Goal: Obtain resource: Obtain resource

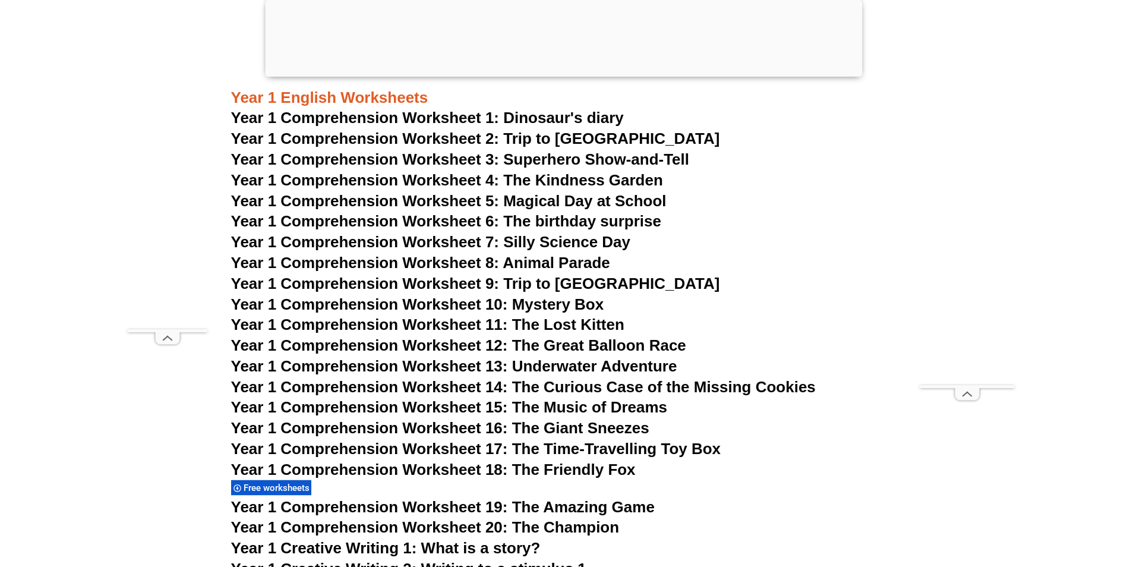
scroll to position [1485, 0]
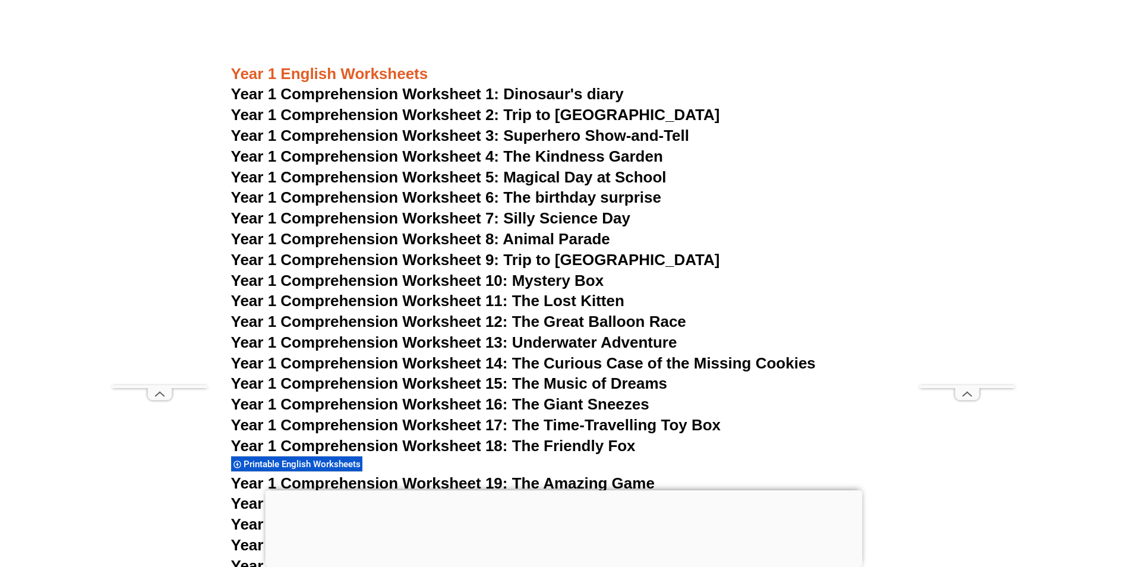
click at [551, 111] on span "Year 1 Comprehension Worksheet 2: Trip to [GEOGRAPHIC_DATA]" at bounding box center [475, 115] width 489 height 18
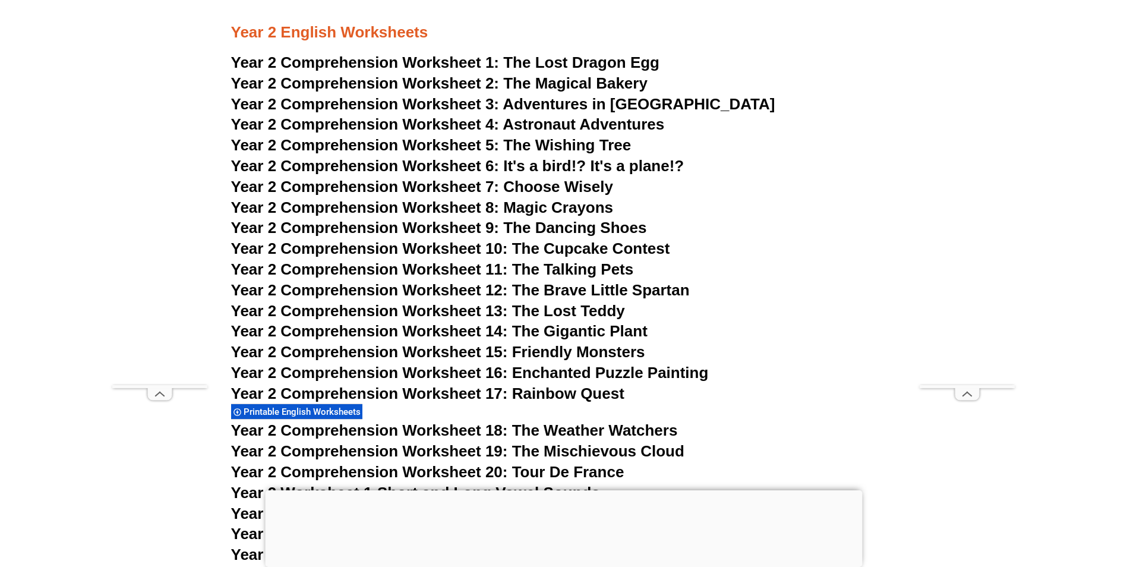
scroll to position [2826, 0]
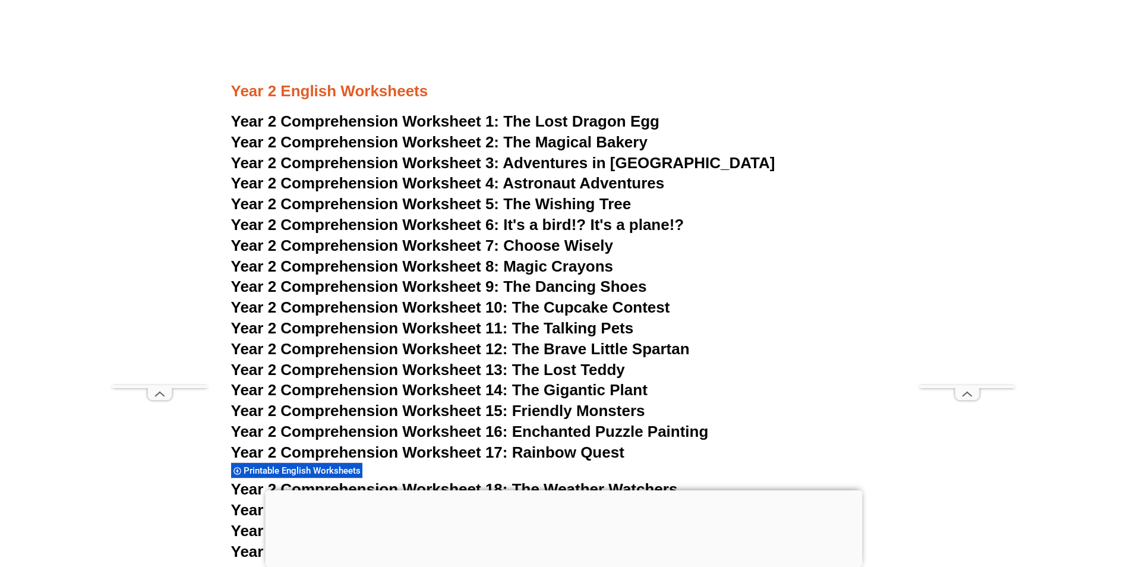
click at [442, 121] on span "Year 2 Comprehension Worksheet 1:" at bounding box center [365, 121] width 269 height 18
click at [465, 141] on span "Year 2 Comprehension Worksheet 2:" at bounding box center [365, 142] width 269 height 18
click at [463, 164] on span "Year 2 Comprehension Worksheet 3:" at bounding box center [365, 163] width 269 height 18
click at [588, 187] on span "Astronaut Adventures" at bounding box center [584, 183] width 162 height 18
click at [566, 365] on span "Year 2 Comprehension Worksheet 13: The Lost Teddy" at bounding box center [428, 370] width 394 height 18
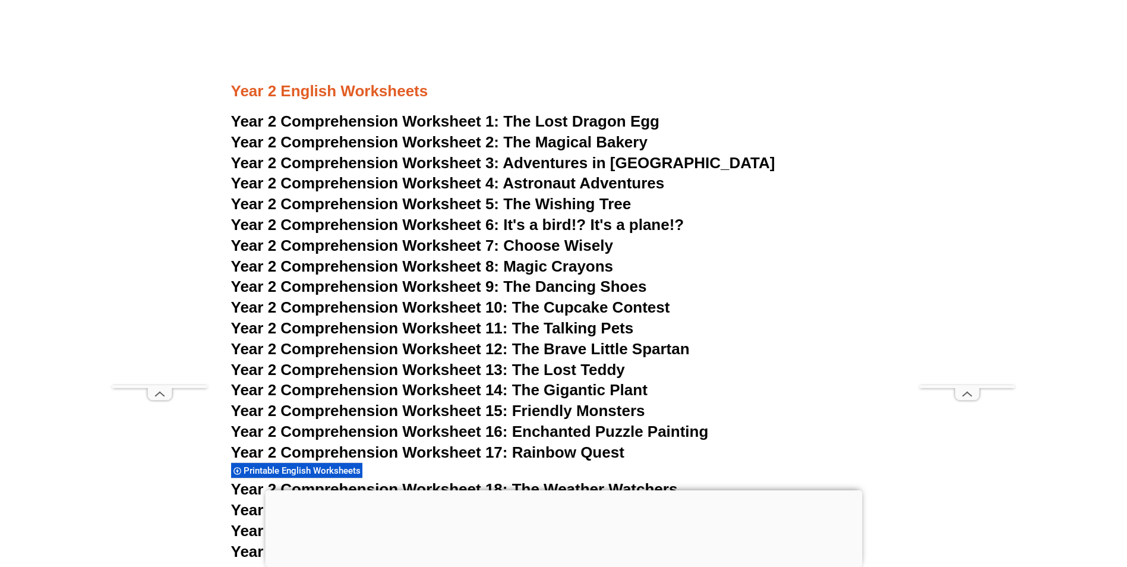
click at [569, 414] on span "Year 2 Comprehension Worksheet 15: Friendly Monsters" at bounding box center [438, 411] width 414 height 18
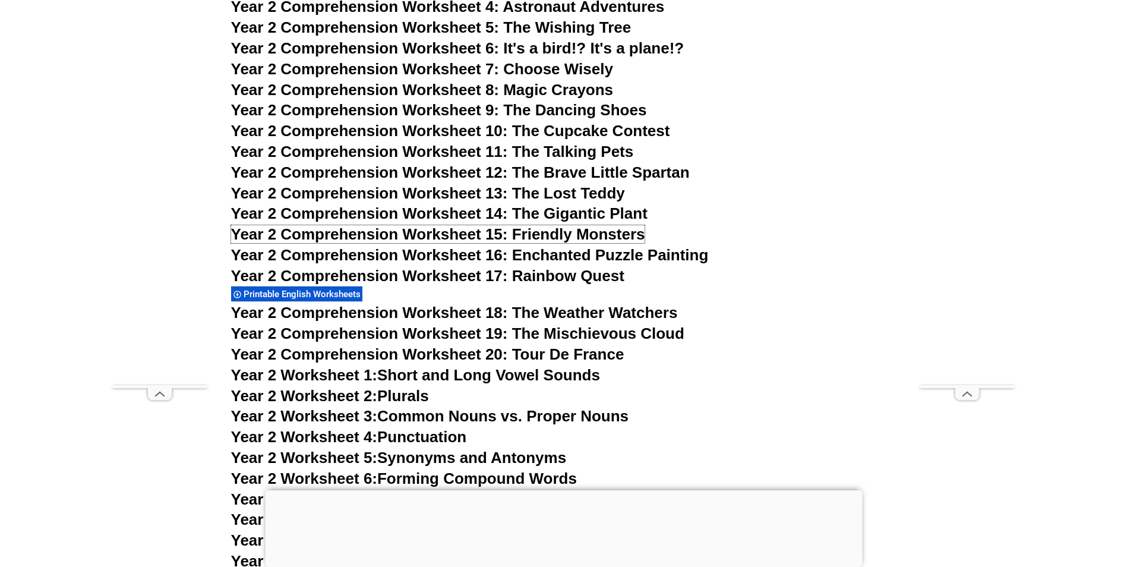
scroll to position [3063, 0]
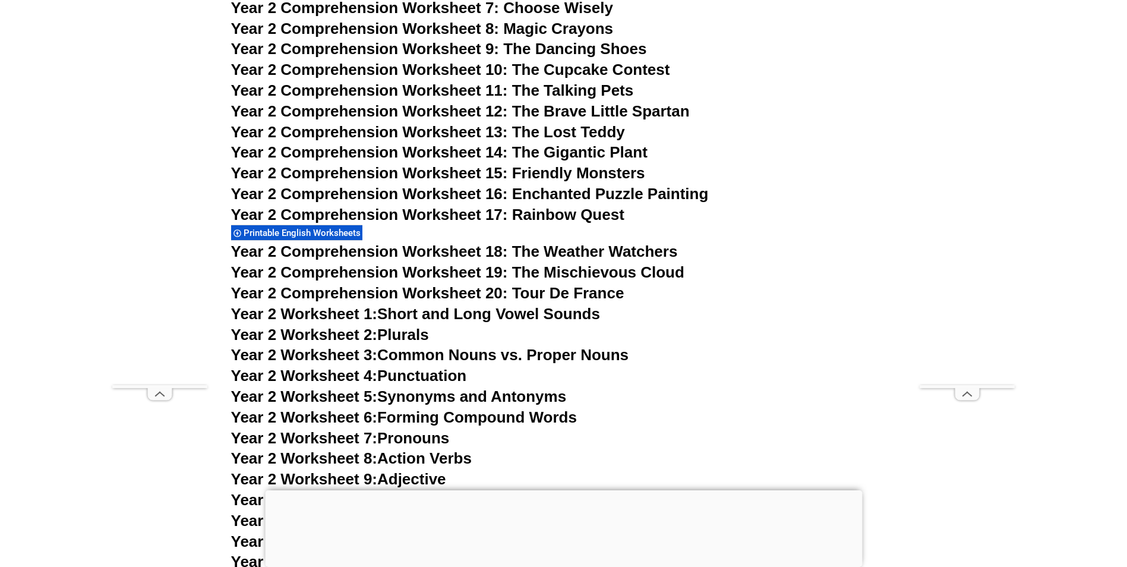
click at [501, 393] on link "Year 2 Worksheet 5: Synonyms and Antonyms" at bounding box center [399, 396] width 336 height 18
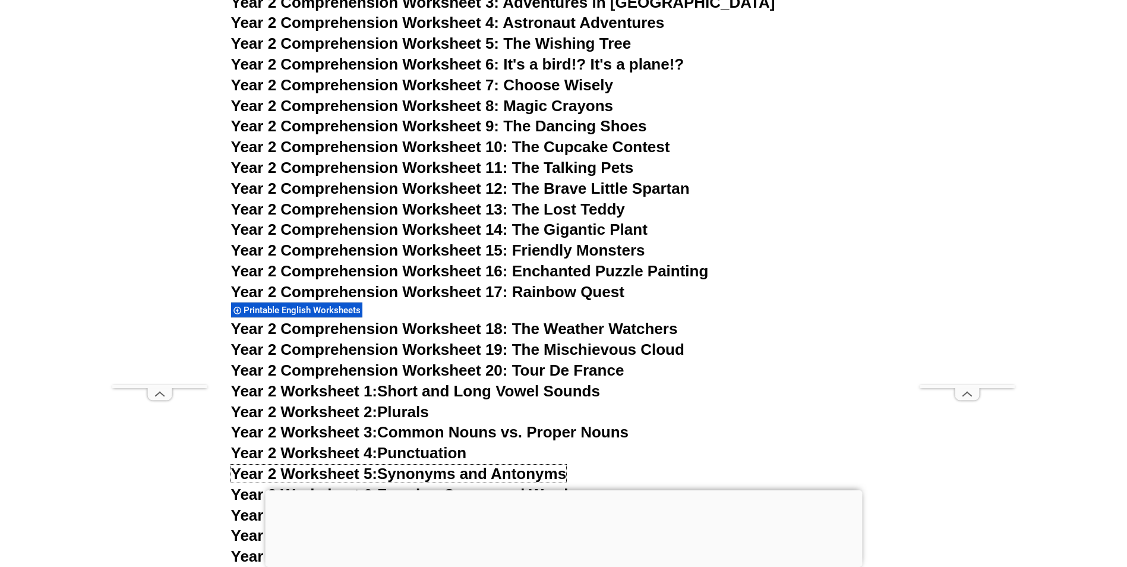
scroll to position [2826, 0]
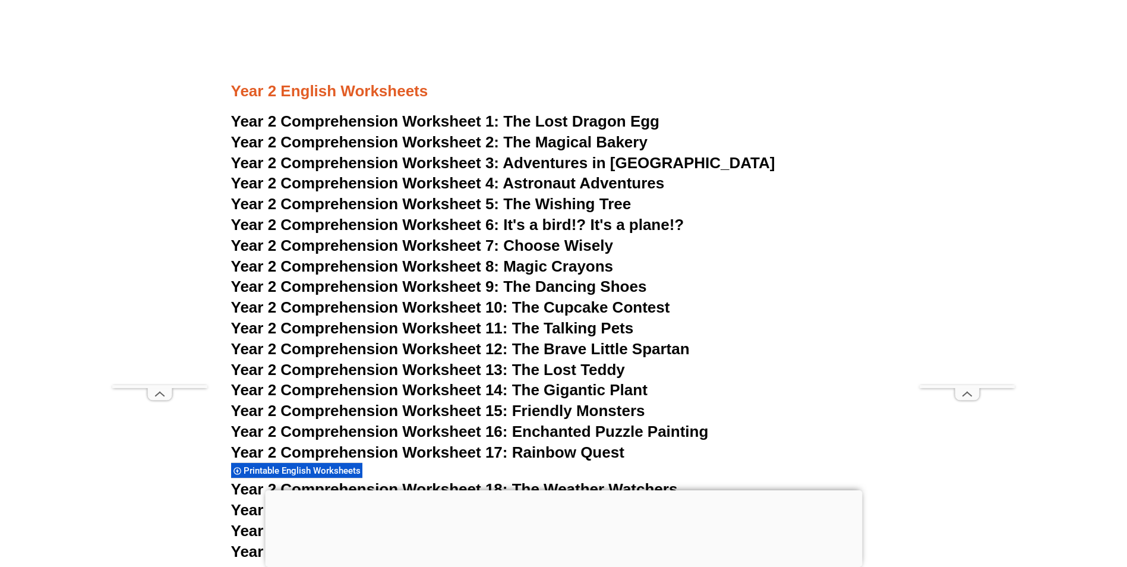
click at [584, 223] on span "Year 2 Comprehension Worksheet 6: It's a bird!? It's a plane!?" at bounding box center [457, 225] width 453 height 18
click at [614, 394] on span "Year 2 Comprehension Worksheet 14: The Gigantic Plant" at bounding box center [439, 390] width 416 height 18
click at [572, 266] on span "Year 2 Comprehension Worksheet 8: Magic Crayons" at bounding box center [422, 266] width 383 height 18
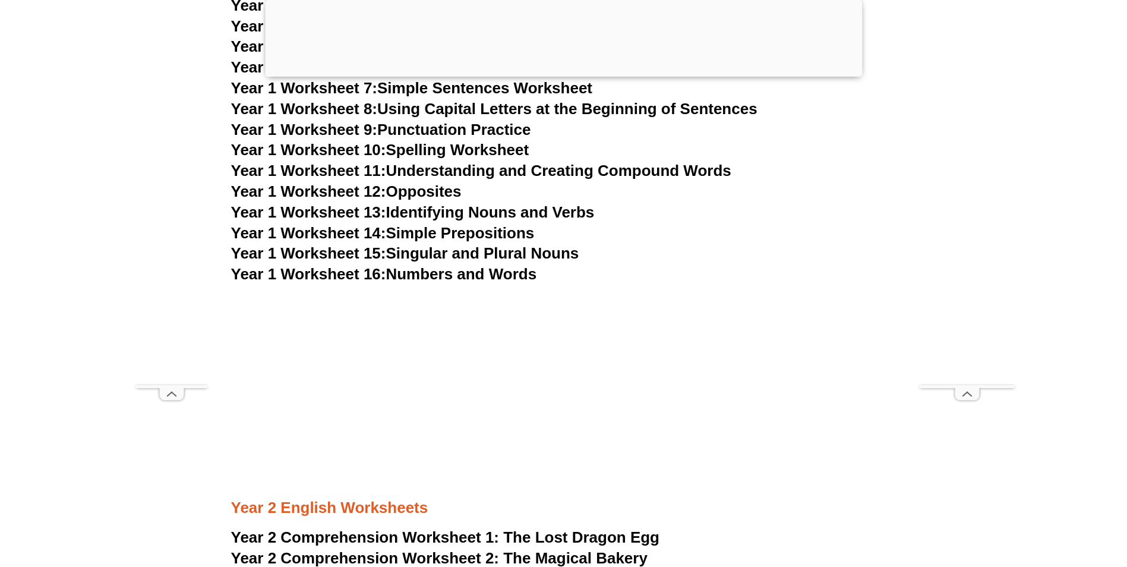
scroll to position [2792, 0]
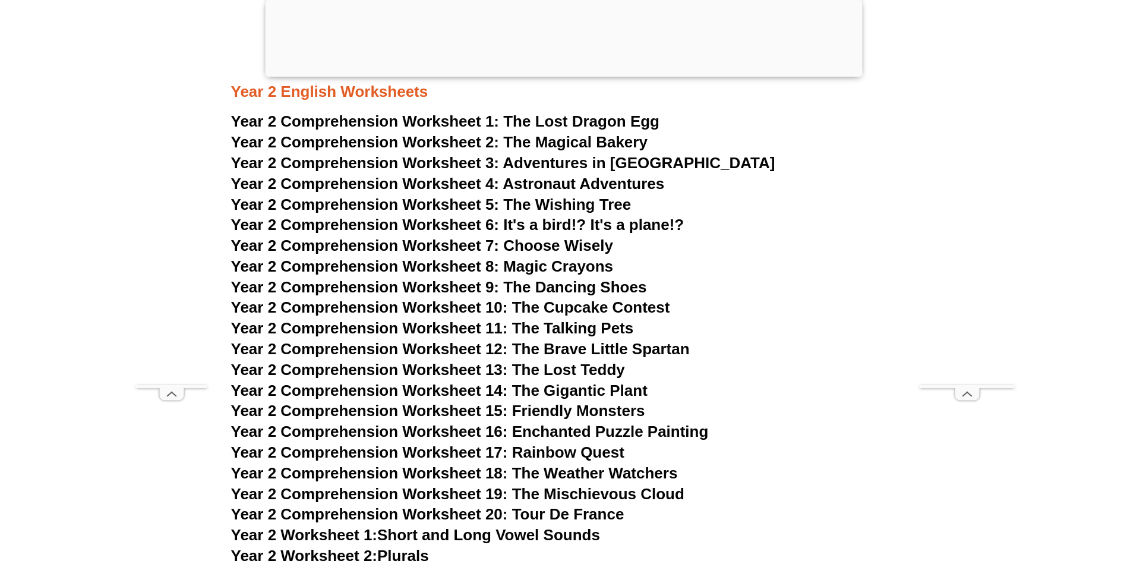
click at [579, 310] on span "Year 2 Comprehension Worksheet 10: The Cupcake Contest" at bounding box center [450, 307] width 439 height 18
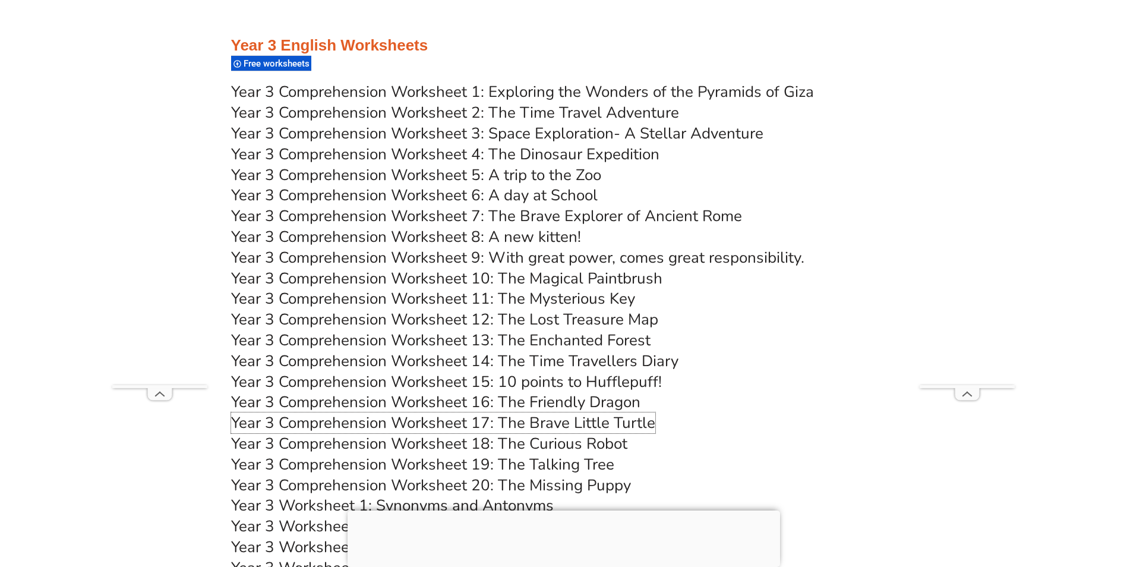
click at [548, 424] on link "Year 3 Comprehension Worksheet 17: The Brave Little Turtle" at bounding box center [443, 422] width 424 height 21
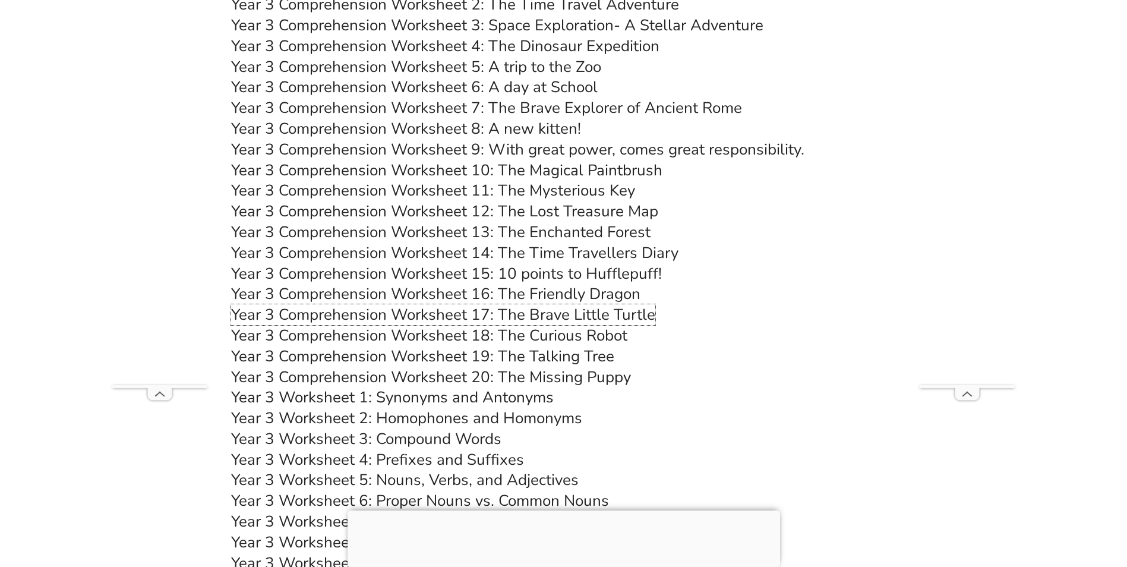
scroll to position [3895, 0]
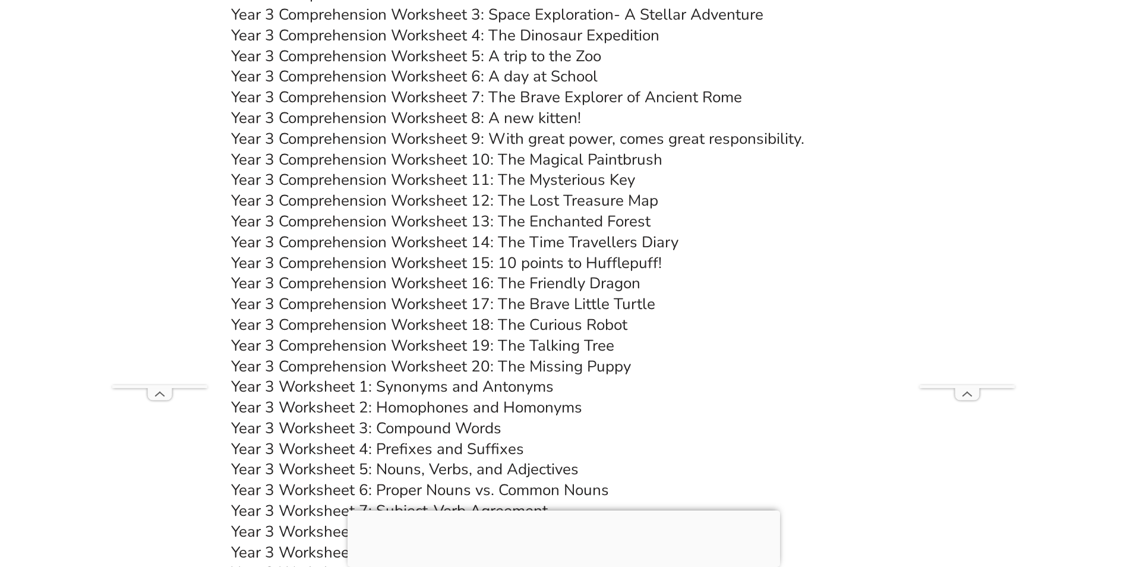
click at [575, 323] on link "Year 3 Comprehension Worksheet 18: The Curious Robot" at bounding box center [429, 324] width 396 height 21
click at [567, 285] on link "Year 3 Comprehension Worksheet 16: The Friendly Dragon" at bounding box center [435, 283] width 409 height 21
click at [610, 204] on link "Year 3 Comprehension Worksheet 12: The Lost Treasure Map" at bounding box center [444, 200] width 427 height 21
click at [517, 176] on link "Year 3 Comprehension Worksheet 11: The Mysterious Key" at bounding box center [433, 179] width 404 height 21
click at [528, 160] on link "Year 3 Comprehension Worksheet 10: The Magical Paintbrush" at bounding box center [446, 159] width 431 height 21
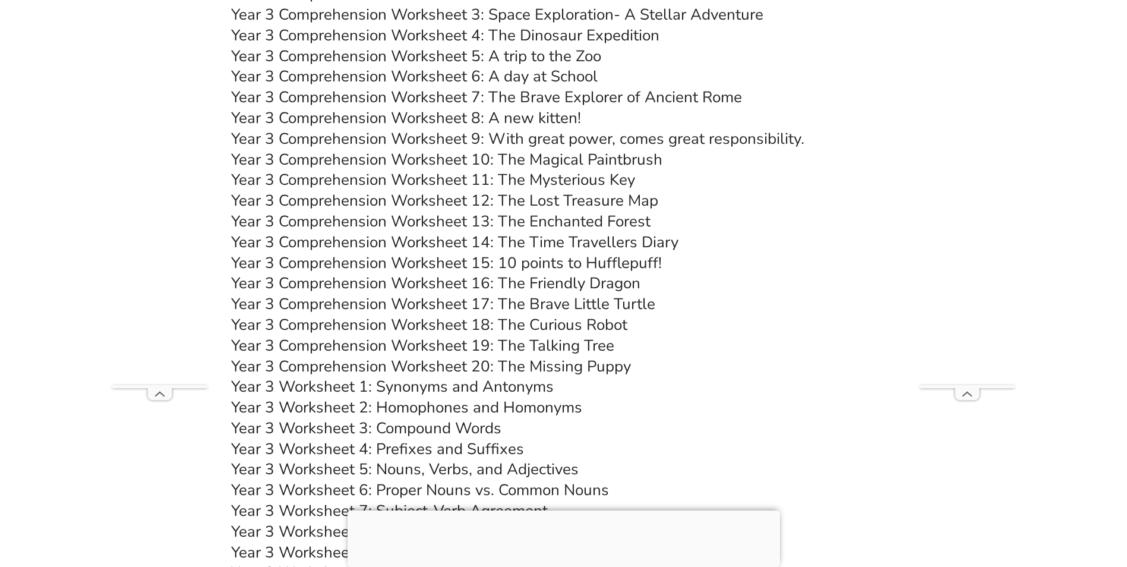
click at [528, 134] on link "Year 3 Comprehension Worksheet 9: With great power, comes great responsibility." at bounding box center [517, 138] width 573 height 21
click at [547, 55] on link "Year 3 Comprehension Worksheet 5: A trip to the Zoo" at bounding box center [416, 56] width 370 height 21
